Goal: Information Seeking & Learning: Learn about a topic

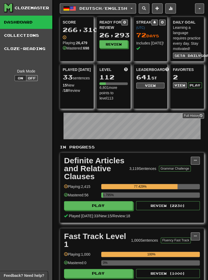
click at [82, 200] on div "Mastered: 56" at bounding box center [81, 197] width 34 height 9
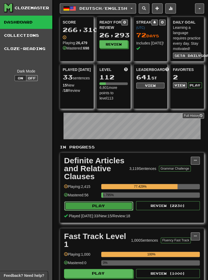
click at [86, 206] on button "Play" at bounding box center [98, 206] width 69 height 9
select select "********"
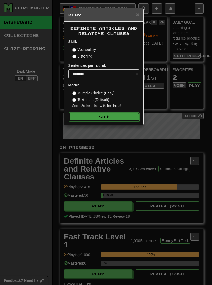
click at [96, 119] on button "Go" at bounding box center [104, 116] width 71 height 9
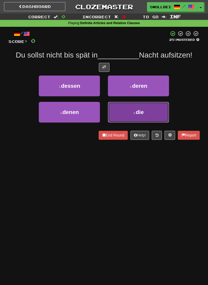
click at [141, 110] on span "die" at bounding box center [139, 112] width 8 height 6
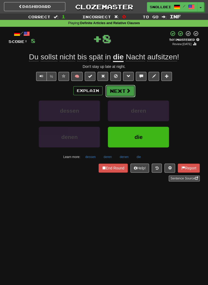
click at [120, 89] on button "Next" at bounding box center [120, 91] width 30 height 12
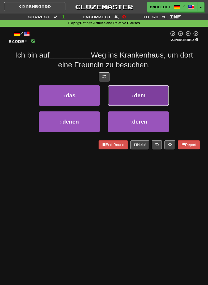
click at [154, 97] on button "2 . dem" at bounding box center [138, 95] width 61 height 21
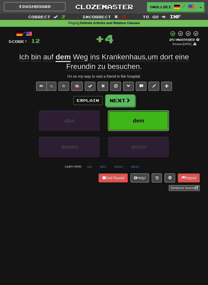
click at [150, 116] on button "dem" at bounding box center [138, 120] width 61 height 21
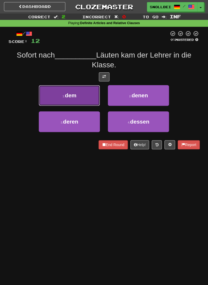
click at [67, 96] on span "dem" at bounding box center [70, 95] width 11 height 6
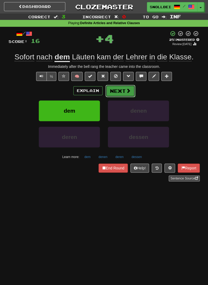
click at [124, 91] on button "Next" at bounding box center [120, 91] width 30 height 12
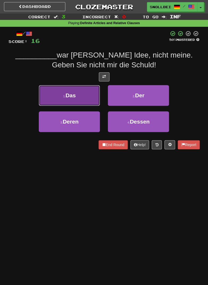
click at [59, 98] on button "1 . Das" at bounding box center [69, 95] width 61 height 21
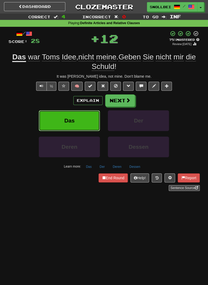
click at [61, 118] on button "Das" at bounding box center [69, 120] width 61 height 21
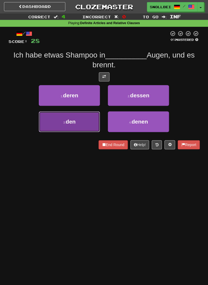
click at [67, 124] on span "den" at bounding box center [70, 121] width 10 height 6
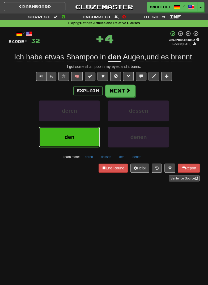
click at [61, 143] on button "den" at bounding box center [69, 137] width 61 height 21
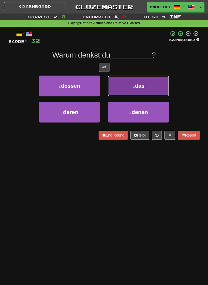
click at [157, 88] on button "2 . das" at bounding box center [138, 86] width 61 height 21
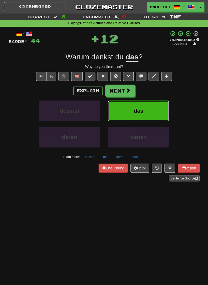
click at [155, 114] on button "das" at bounding box center [138, 110] width 61 height 21
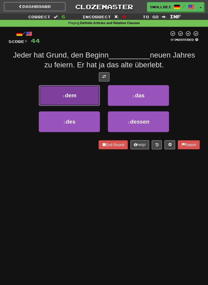
click at [58, 95] on button "1 . dem" at bounding box center [69, 95] width 61 height 21
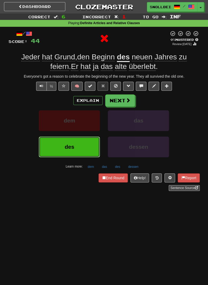
click at [66, 147] on span "des" at bounding box center [69, 147] width 10 height 6
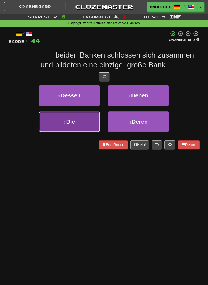
click at [63, 120] on button "3 . Die" at bounding box center [69, 121] width 61 height 21
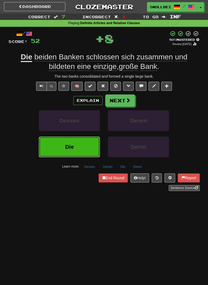
click at [64, 148] on button "Die" at bounding box center [69, 146] width 61 height 21
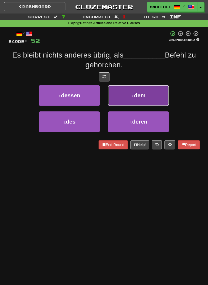
click at [152, 97] on button "2 . dem" at bounding box center [138, 95] width 61 height 21
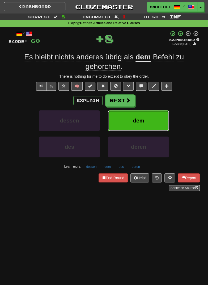
click at [148, 119] on button "dem" at bounding box center [138, 120] width 61 height 21
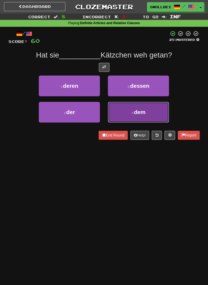
click at [149, 113] on button "4 . dem" at bounding box center [138, 112] width 61 height 21
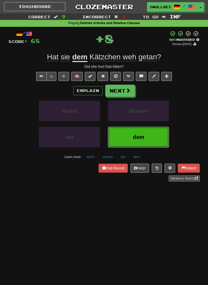
click at [140, 142] on button "dem" at bounding box center [138, 137] width 61 height 21
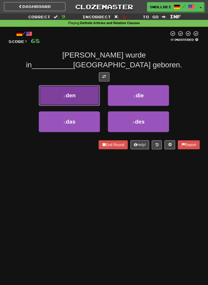
click at [55, 95] on button "1 . den" at bounding box center [69, 95] width 61 height 21
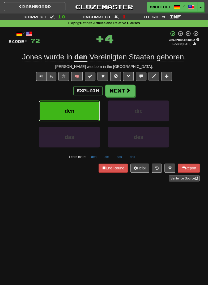
click at [61, 114] on button "den" at bounding box center [69, 110] width 61 height 21
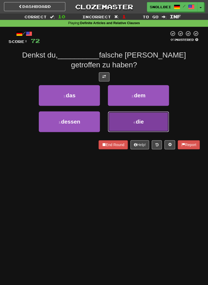
click at [146, 121] on button "4 . die" at bounding box center [138, 121] width 61 height 21
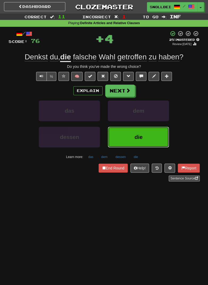
click at [145, 140] on button "die" at bounding box center [138, 137] width 61 height 21
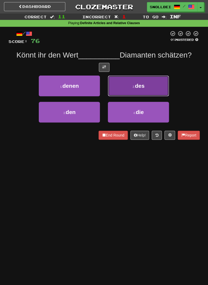
click at [159, 87] on button "2 . des" at bounding box center [138, 86] width 61 height 21
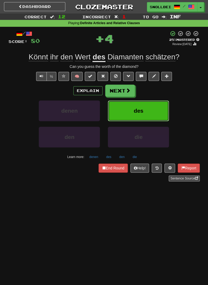
click at [156, 111] on button "des" at bounding box center [138, 110] width 61 height 21
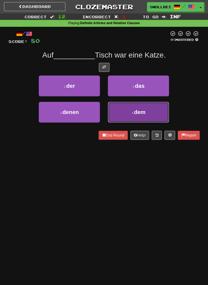
click at [148, 114] on button "4 . dem" at bounding box center [138, 112] width 61 height 21
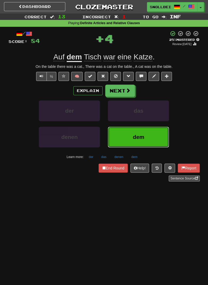
click at [144, 134] on span "dem" at bounding box center [138, 137] width 11 height 6
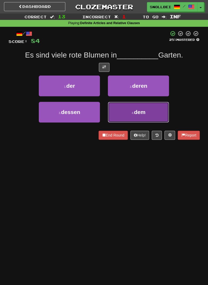
click at [151, 111] on button "4 . dem" at bounding box center [138, 112] width 61 height 21
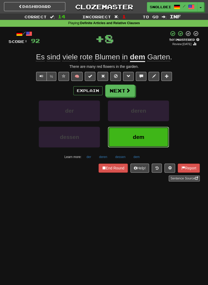
click at [143, 135] on span "dem" at bounding box center [138, 137] width 11 height 6
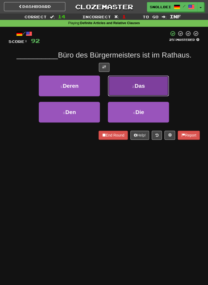
click at [158, 88] on button "2 . Das" at bounding box center [138, 86] width 61 height 21
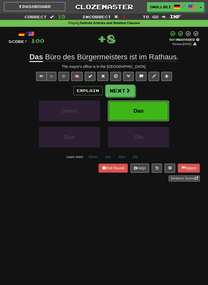
click at [150, 111] on button "Das" at bounding box center [138, 110] width 61 height 21
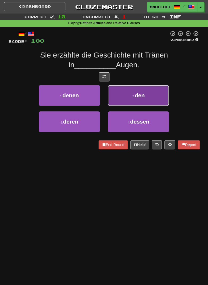
click at [157, 96] on button "2 . den" at bounding box center [138, 95] width 61 height 21
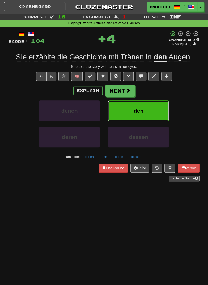
click at [151, 117] on button "den" at bounding box center [138, 110] width 61 height 21
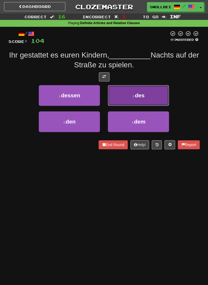
click at [153, 95] on button "2 . des" at bounding box center [138, 95] width 61 height 21
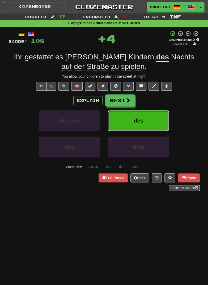
click at [145, 120] on button "des" at bounding box center [138, 120] width 61 height 21
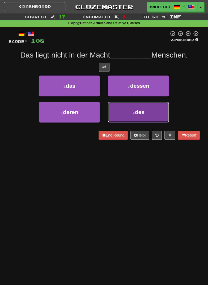
click at [148, 113] on button "4 . des" at bounding box center [138, 112] width 61 height 21
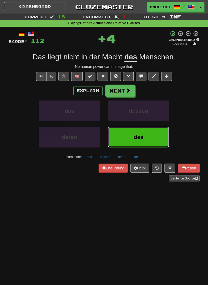
click at [142, 136] on span "des" at bounding box center [138, 137] width 10 height 6
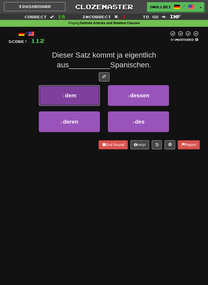
click at [63, 95] on button "1 . dem" at bounding box center [69, 95] width 61 height 21
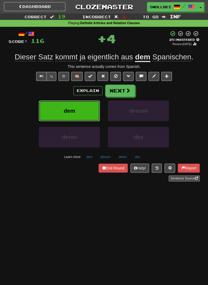
click at [68, 109] on span "dem" at bounding box center [69, 111] width 11 height 6
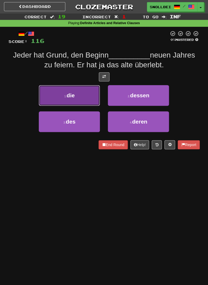
click at [61, 97] on button "1 . die" at bounding box center [69, 95] width 61 height 21
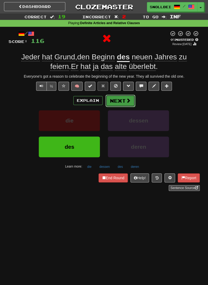
click at [126, 100] on span at bounding box center [128, 100] width 5 height 5
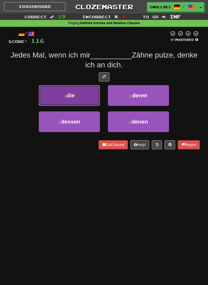
click at [60, 95] on button "1 . die" at bounding box center [69, 95] width 61 height 21
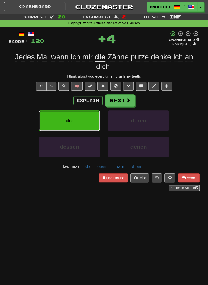
click at [63, 121] on button "die" at bounding box center [69, 120] width 61 height 21
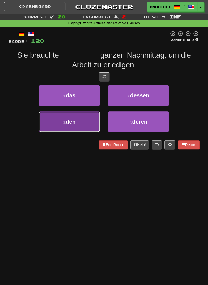
click at [67, 124] on span "den" at bounding box center [70, 121] width 10 height 6
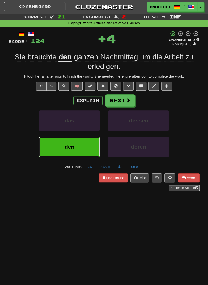
click at [64, 148] on button "den" at bounding box center [69, 146] width 61 height 21
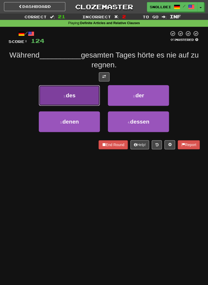
click at [60, 95] on button "1 . des" at bounding box center [69, 95] width 61 height 21
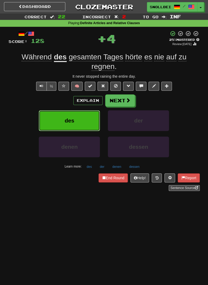
click at [65, 123] on span "des" at bounding box center [69, 120] width 10 height 6
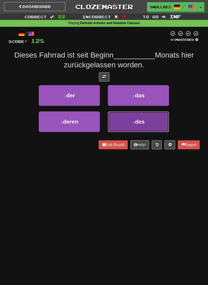
click at [141, 122] on span "des" at bounding box center [140, 121] width 10 height 6
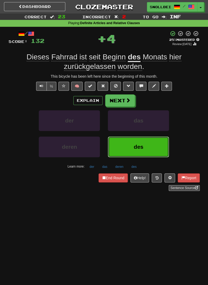
click at [143, 146] on button "des" at bounding box center [138, 146] width 61 height 21
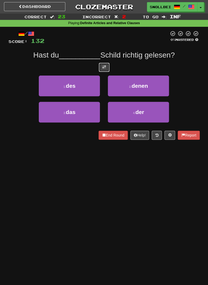
click at [107, 70] on button at bounding box center [104, 67] width 11 height 9
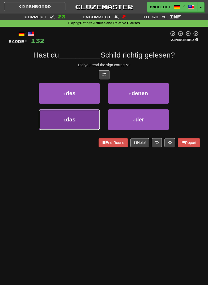
click at [69, 120] on span "das" at bounding box center [71, 119] width 10 height 6
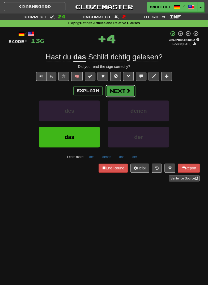
click at [125, 94] on button "Next" at bounding box center [120, 91] width 30 height 12
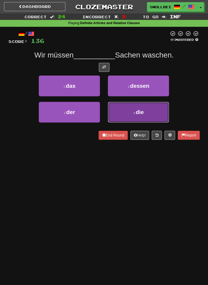
click at [142, 113] on span "die" at bounding box center [139, 112] width 8 height 6
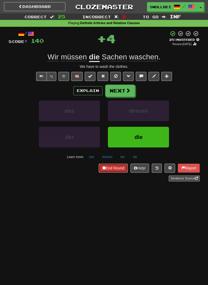
click at [115, 169] on button "End Round" at bounding box center [112, 168] width 29 height 9
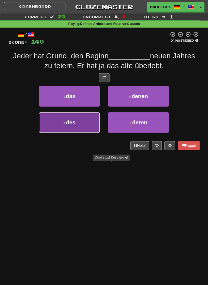
click at [69, 120] on span "des" at bounding box center [71, 122] width 10 height 6
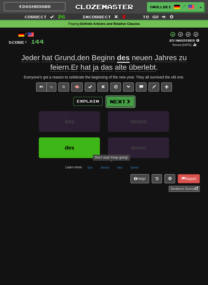
click at [126, 101] on span at bounding box center [128, 101] width 5 height 5
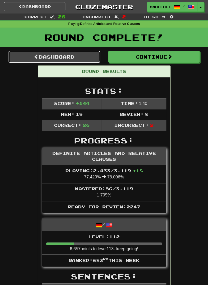
click at [59, 55] on link "Dashboard" at bounding box center [53, 57] width 91 height 12
